Goal: Find contact information: Find contact information

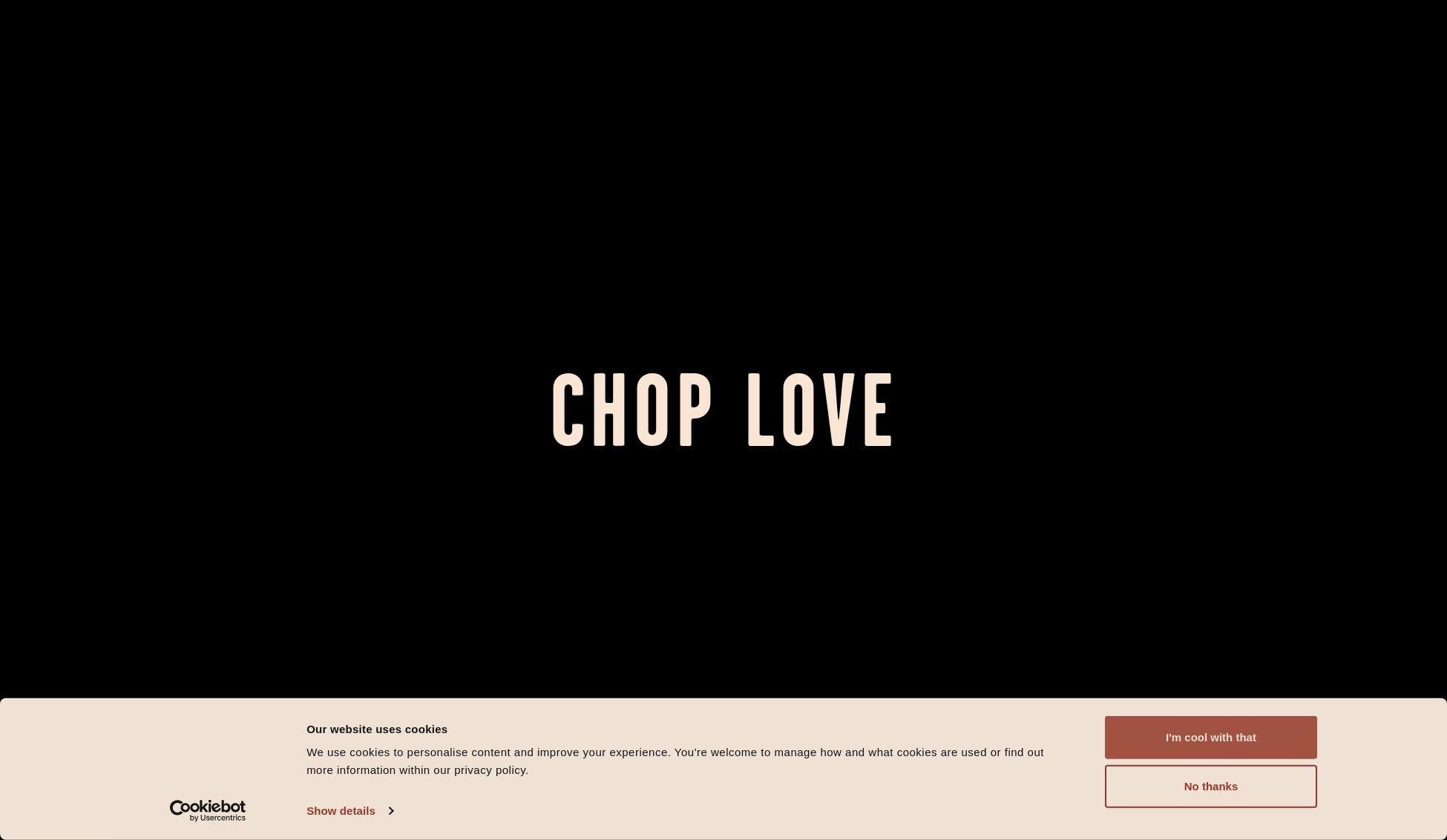
click at [1210, 732] on button "I'm cool with that" at bounding box center [1211, 737] width 212 height 43
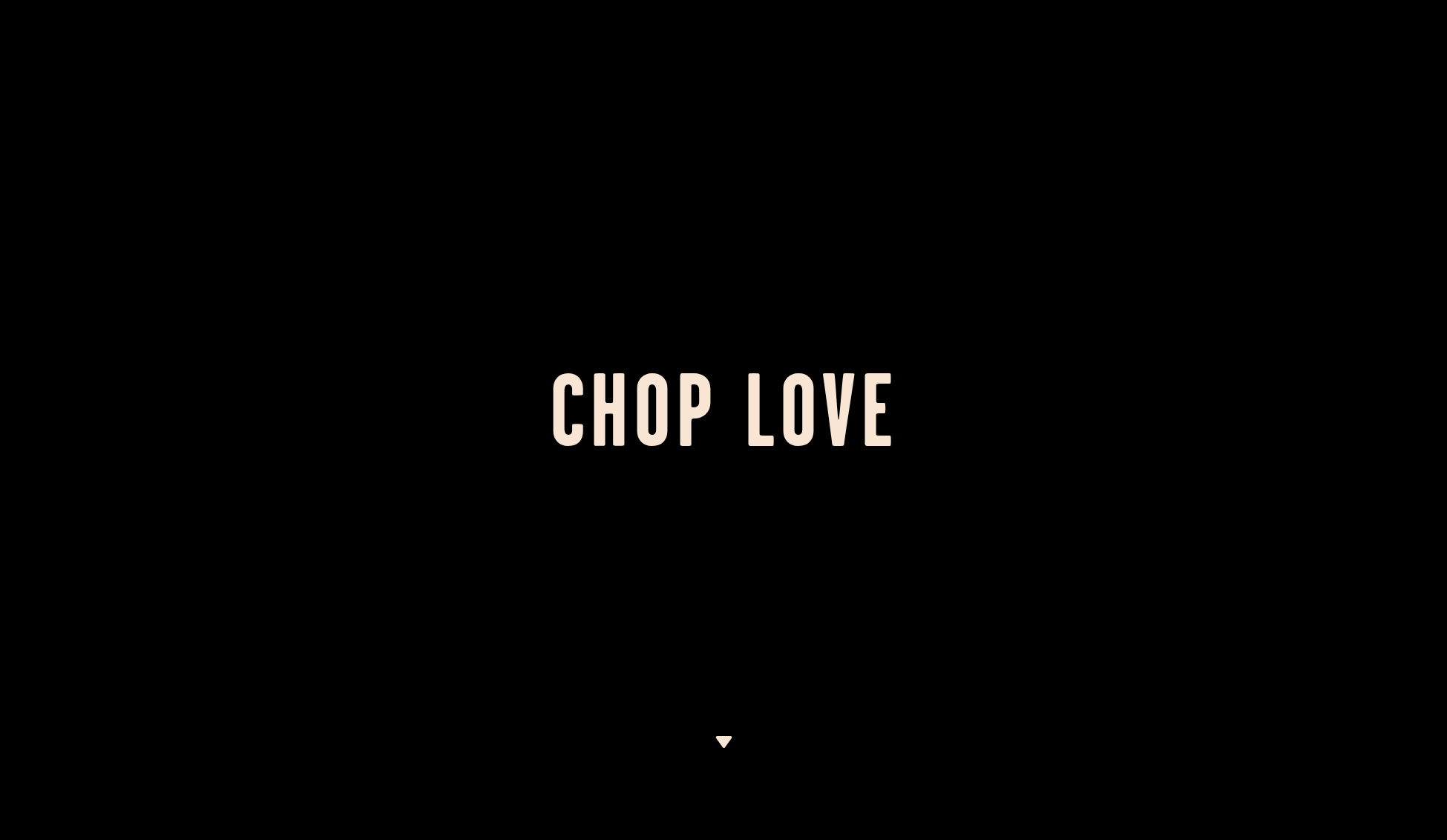
click at [1052, 187] on div at bounding box center [723, 420] width 1447 height 840
click at [729, 744] on img at bounding box center [724, 741] width 18 height 12
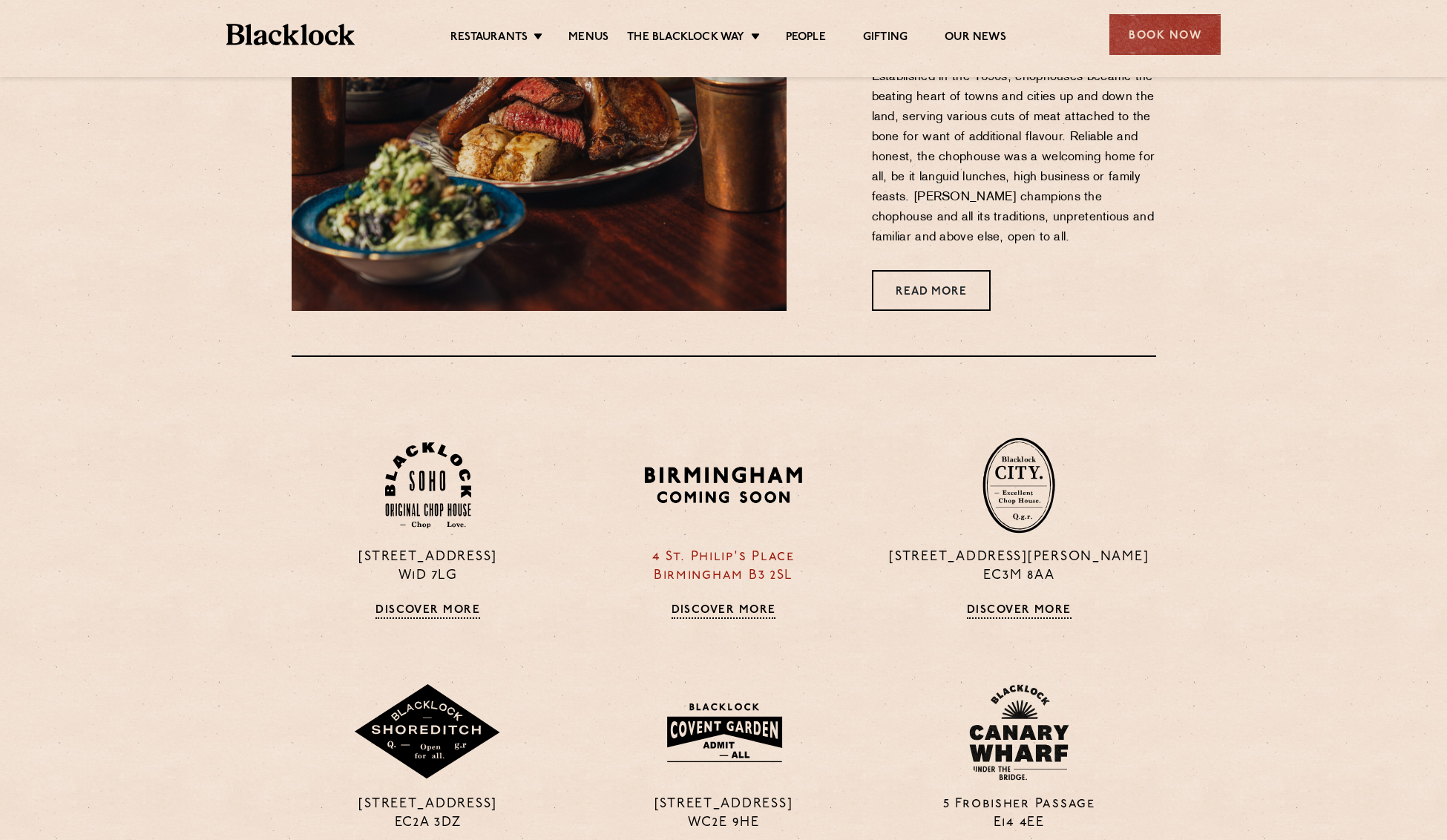
scroll to position [999, 0]
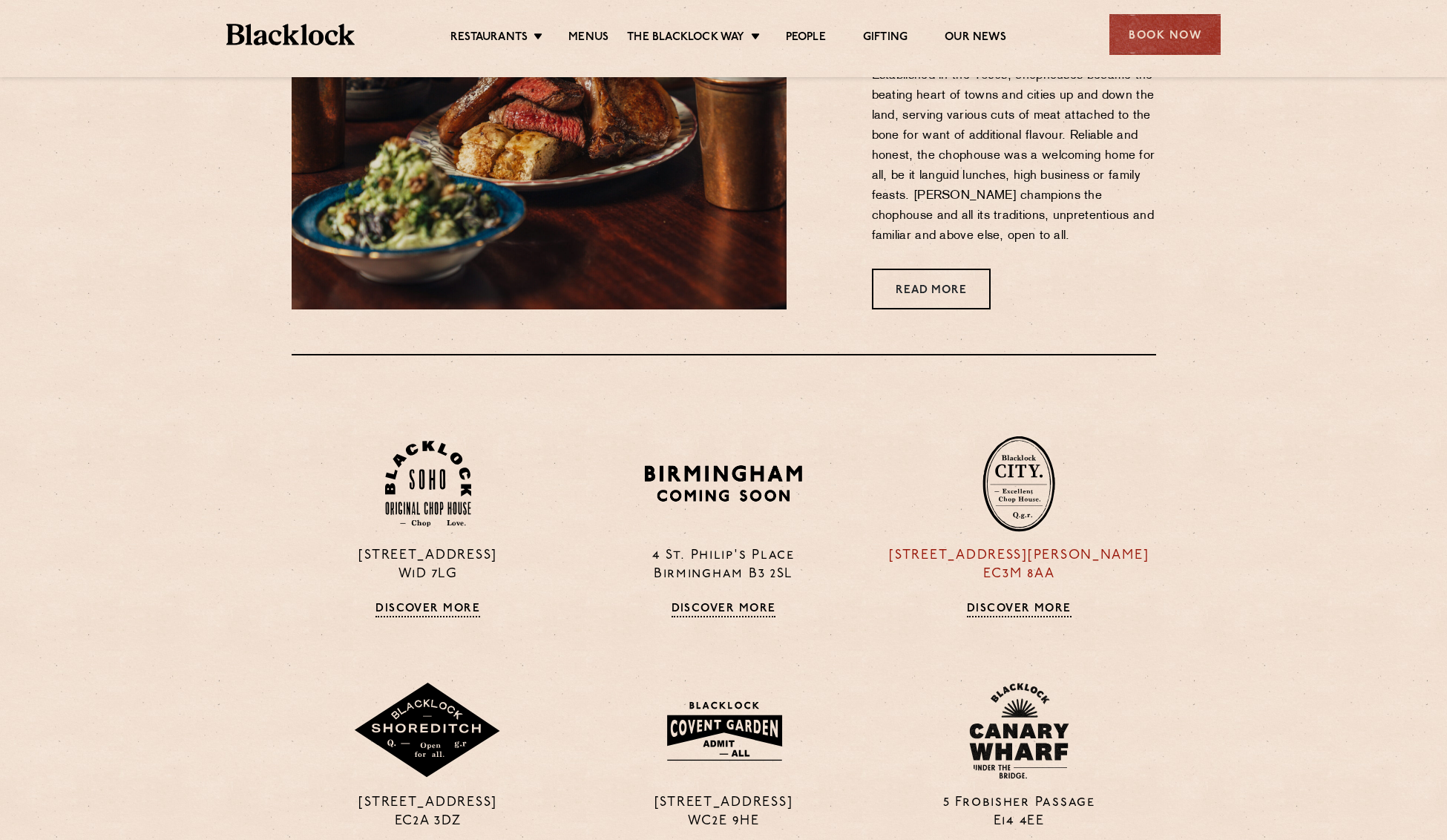
click at [1017, 500] on img at bounding box center [1018, 483] width 72 height 96
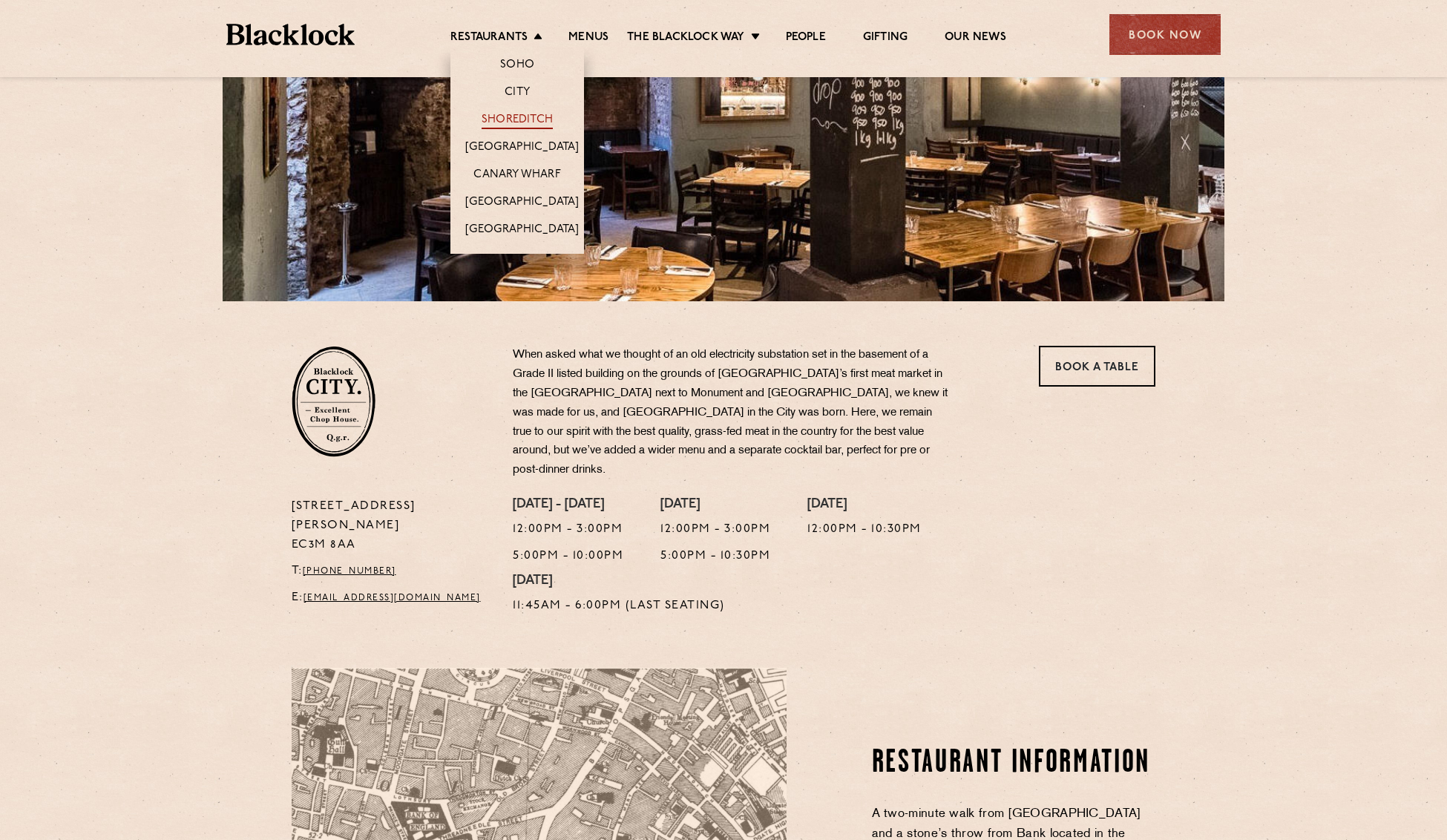
scroll to position [235, 0]
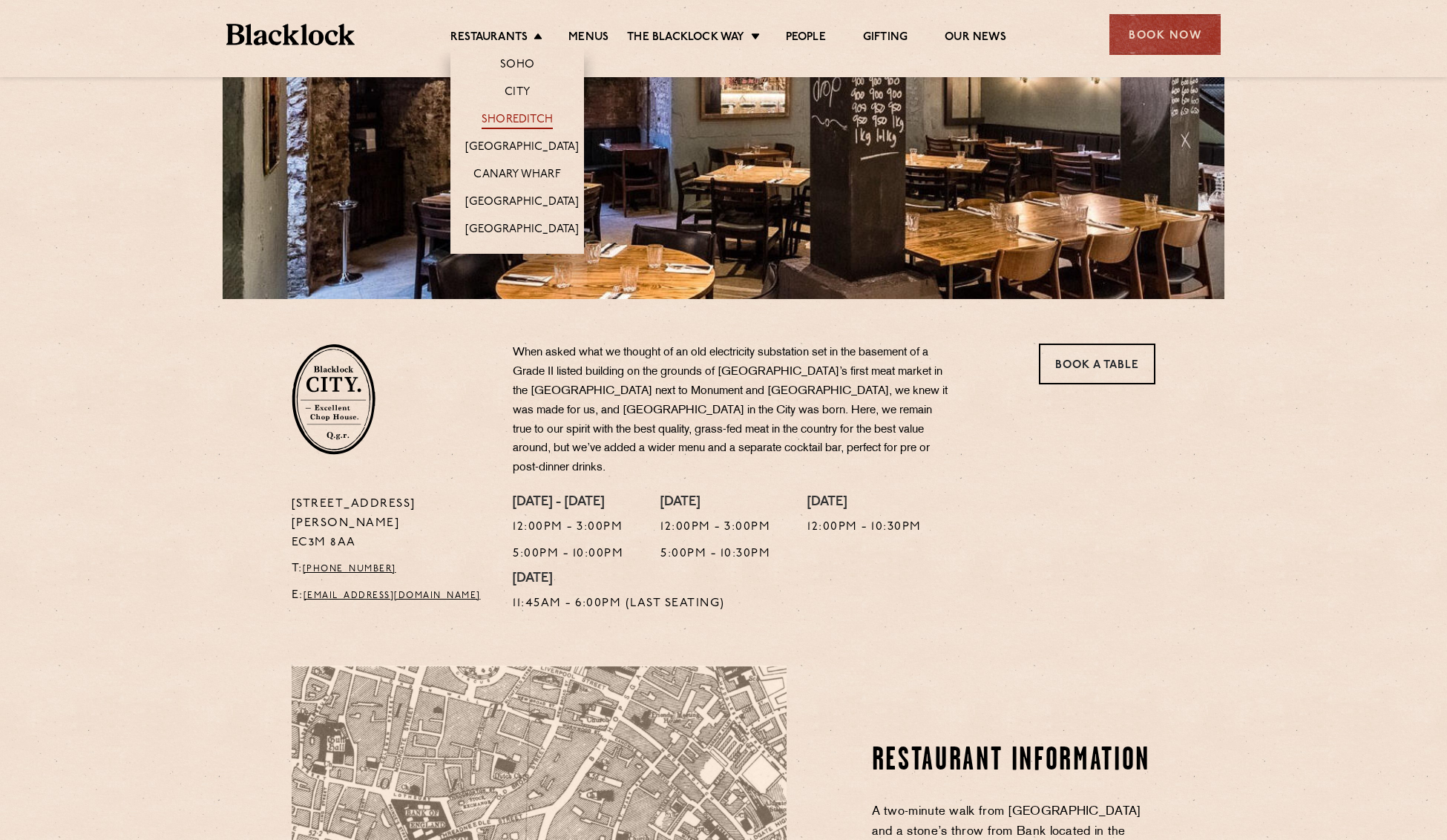
click at [503, 118] on link "Shoreditch" at bounding box center [518, 121] width 72 height 17
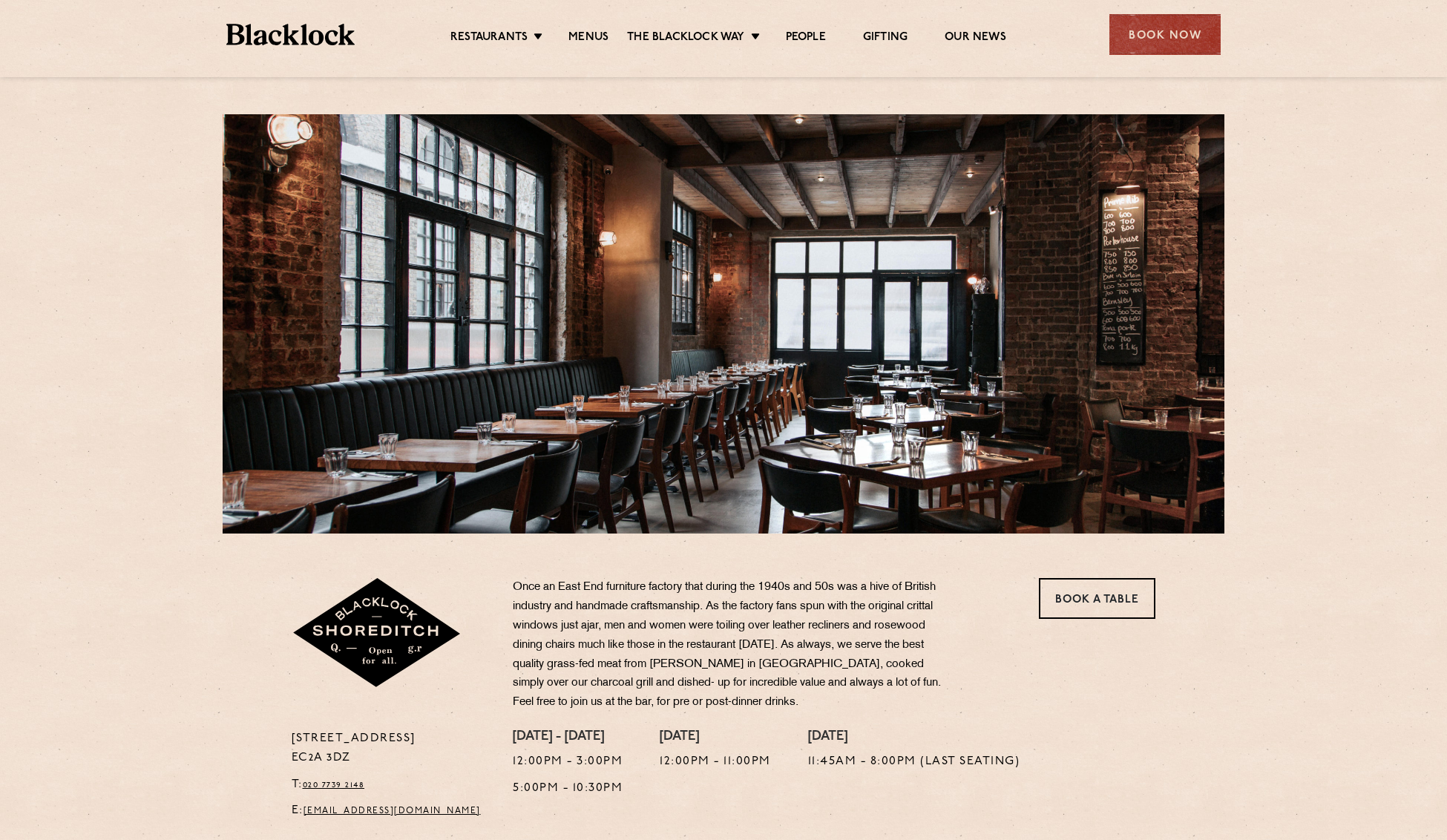
scroll to position [4, 0]
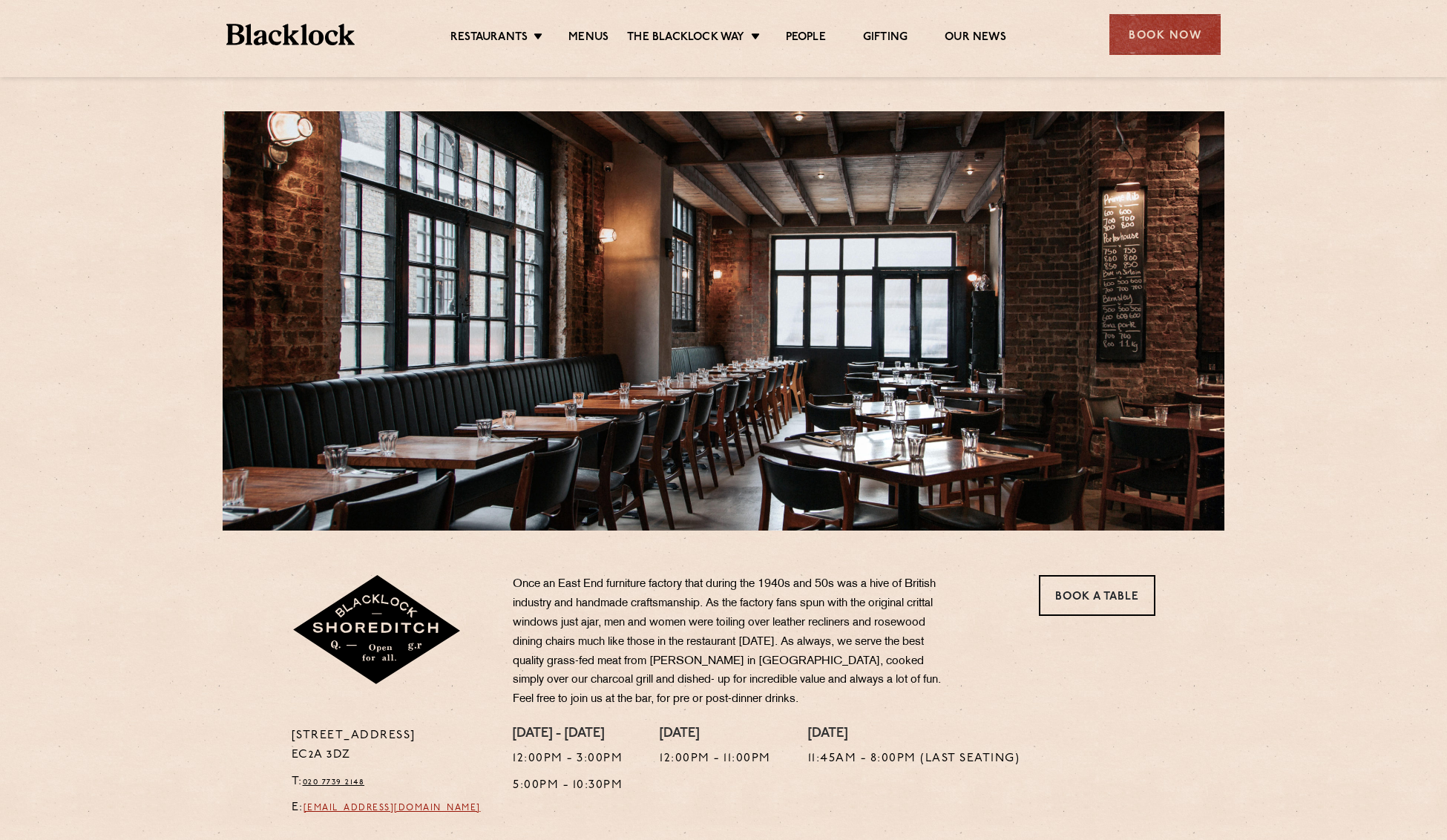
click at [407, 803] on link "shoreditch@theblacklock.com" at bounding box center [392, 808] width 177 height 9
